Goal: Transaction & Acquisition: Purchase product/service

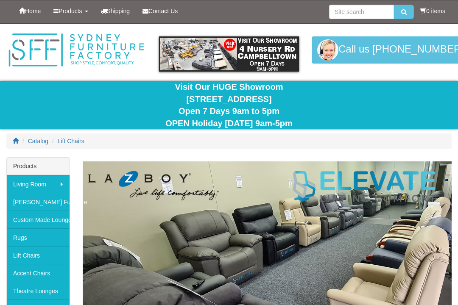
click at [185, 244] on img at bounding box center [267, 275] width 369 height 228
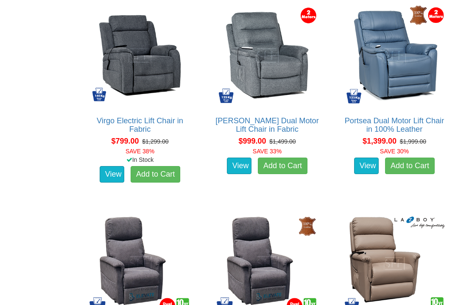
scroll to position [553, 0]
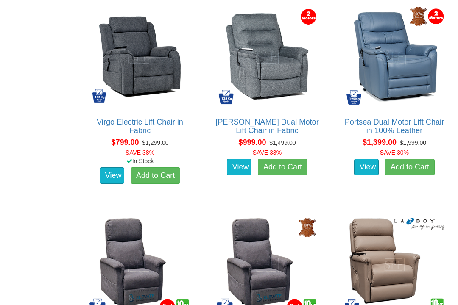
click at [296, 157] on div "View Add to Cart" at bounding box center [267, 167] width 118 height 21
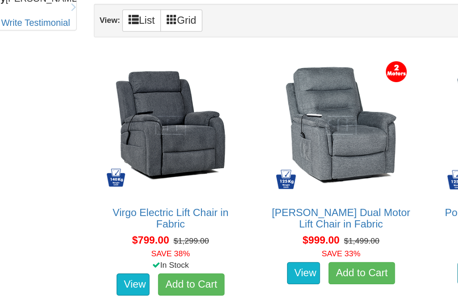
scroll to position [448, 0]
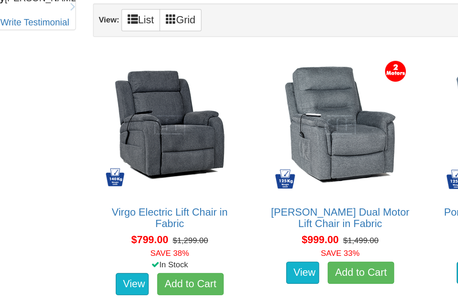
click at [135, 130] on img at bounding box center [139, 160] width 105 height 105
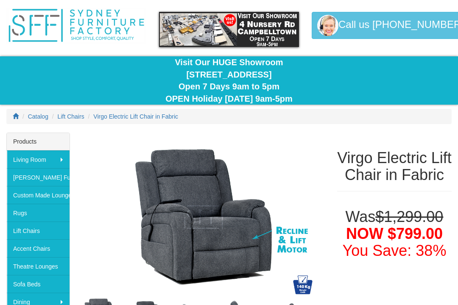
click at [203, 228] on img at bounding box center [204, 217] width 242 height 169
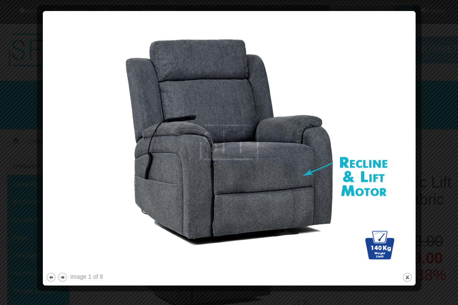
click at [270, 195] on img at bounding box center [229, 142] width 367 height 257
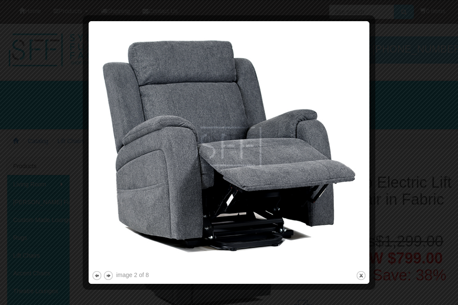
click at [301, 181] on img at bounding box center [229, 146] width 275 height 245
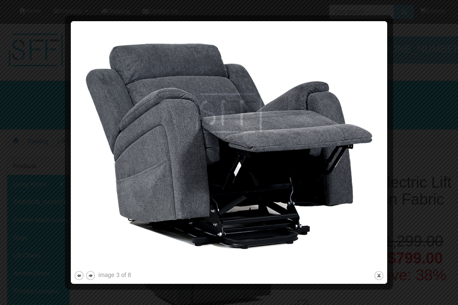
click at [284, 160] on img at bounding box center [229, 146] width 310 height 245
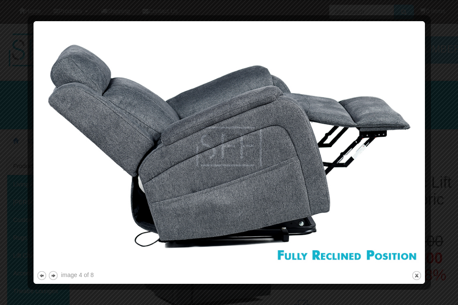
click at [282, 230] on img at bounding box center [228, 146] width 385 height 245
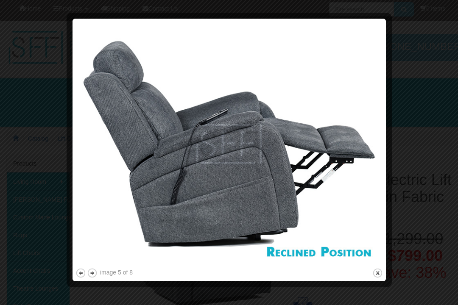
scroll to position [3, 0]
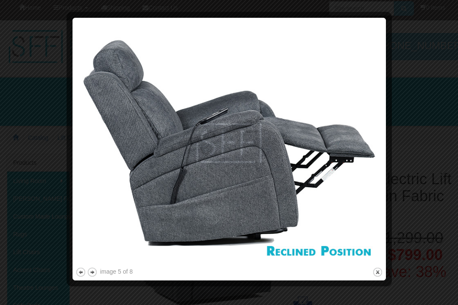
click at [295, 203] on img at bounding box center [228, 143] width 307 height 245
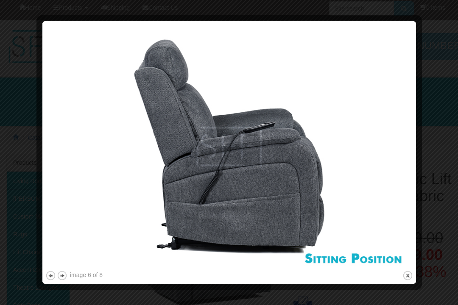
click at [300, 210] on img at bounding box center [228, 146] width 367 height 245
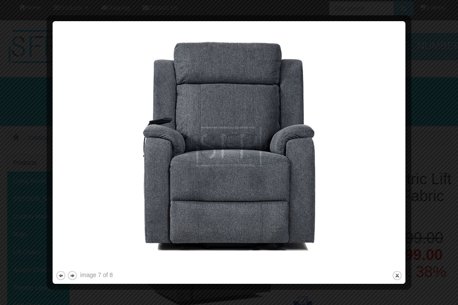
click at [293, 229] on img at bounding box center [229, 146] width 347 height 245
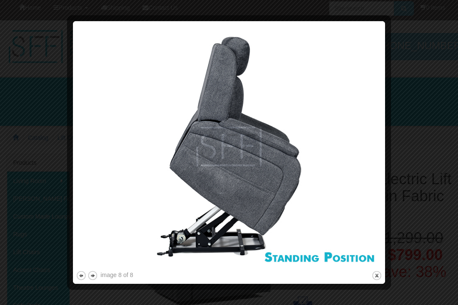
click at [288, 201] on img at bounding box center [229, 146] width 306 height 245
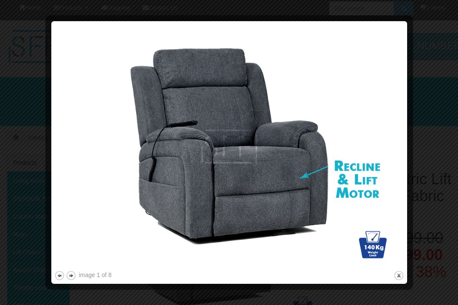
click at [225, 208] on img at bounding box center [229, 146] width 350 height 245
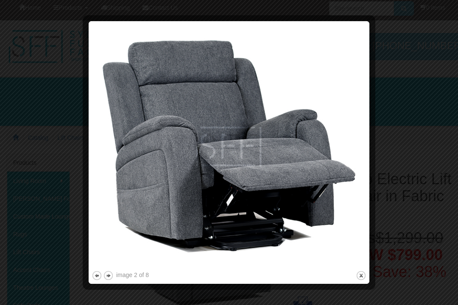
click at [265, 225] on img at bounding box center [229, 146] width 275 height 245
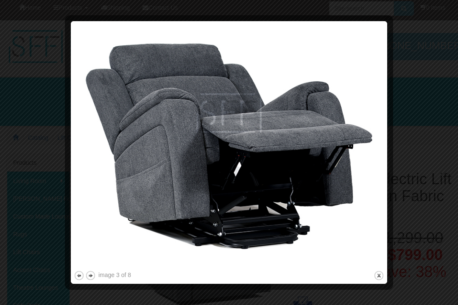
click at [268, 236] on img at bounding box center [229, 146] width 310 height 245
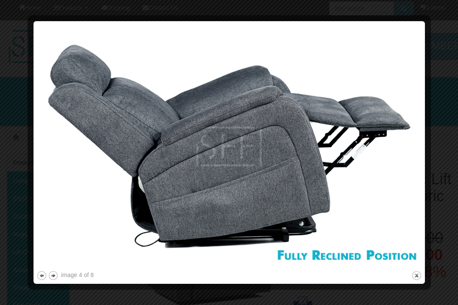
click at [313, 199] on img at bounding box center [228, 146] width 385 height 245
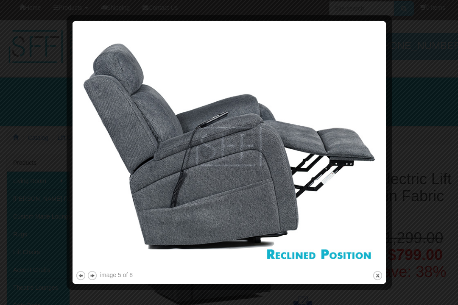
scroll to position [3, 0]
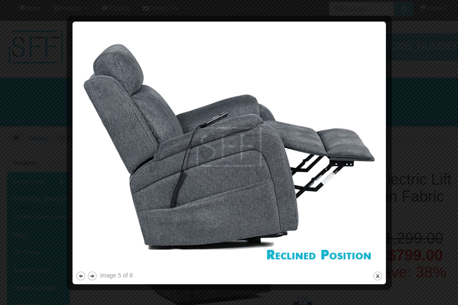
click at [292, 215] on img at bounding box center [228, 147] width 307 height 245
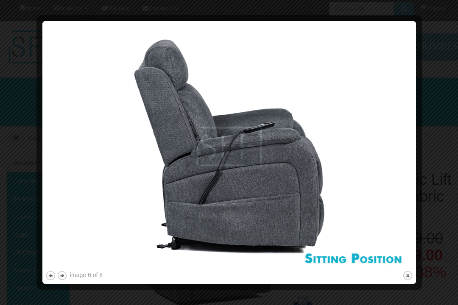
click at [297, 217] on img at bounding box center [228, 146] width 367 height 245
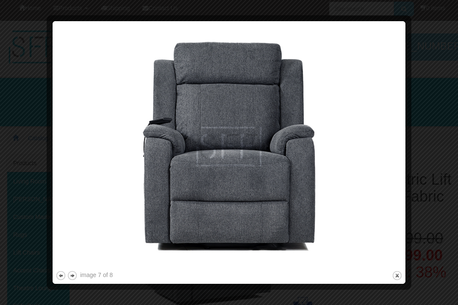
click at [287, 222] on img at bounding box center [229, 146] width 347 height 245
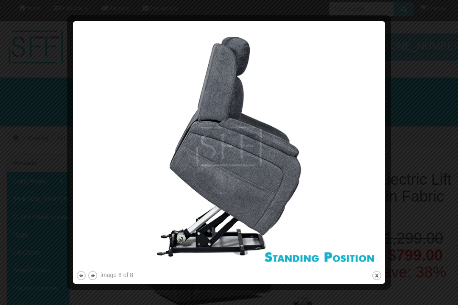
click at [249, 189] on img at bounding box center [229, 146] width 306 height 245
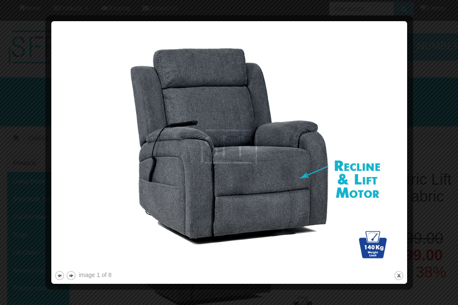
click at [225, 246] on img at bounding box center [229, 146] width 350 height 245
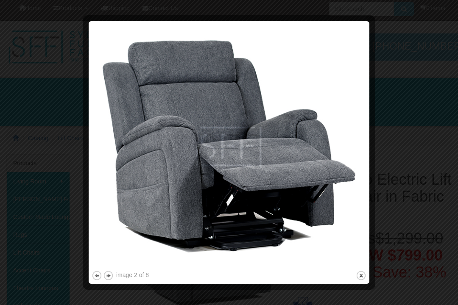
click at [208, 254] on img at bounding box center [229, 146] width 275 height 245
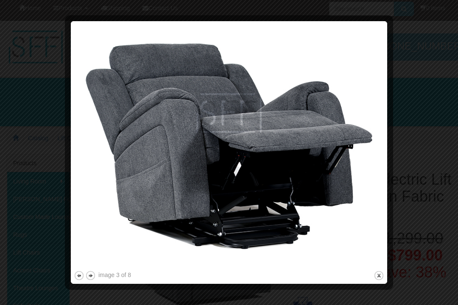
click at [220, 248] on img at bounding box center [229, 146] width 310 height 245
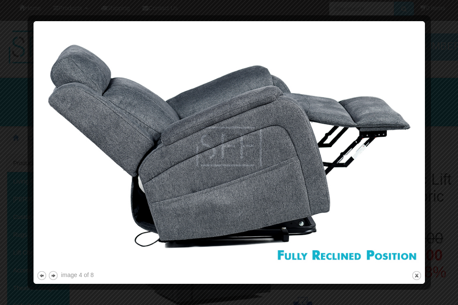
scroll to position [0, 0]
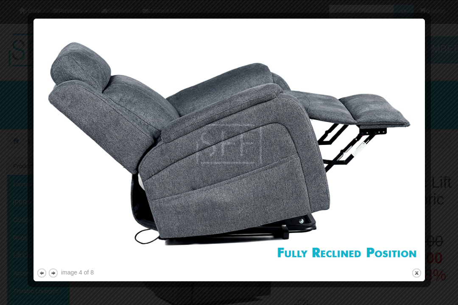
click at [286, 128] on img at bounding box center [228, 144] width 385 height 245
